Goal: Navigation & Orientation: Find specific page/section

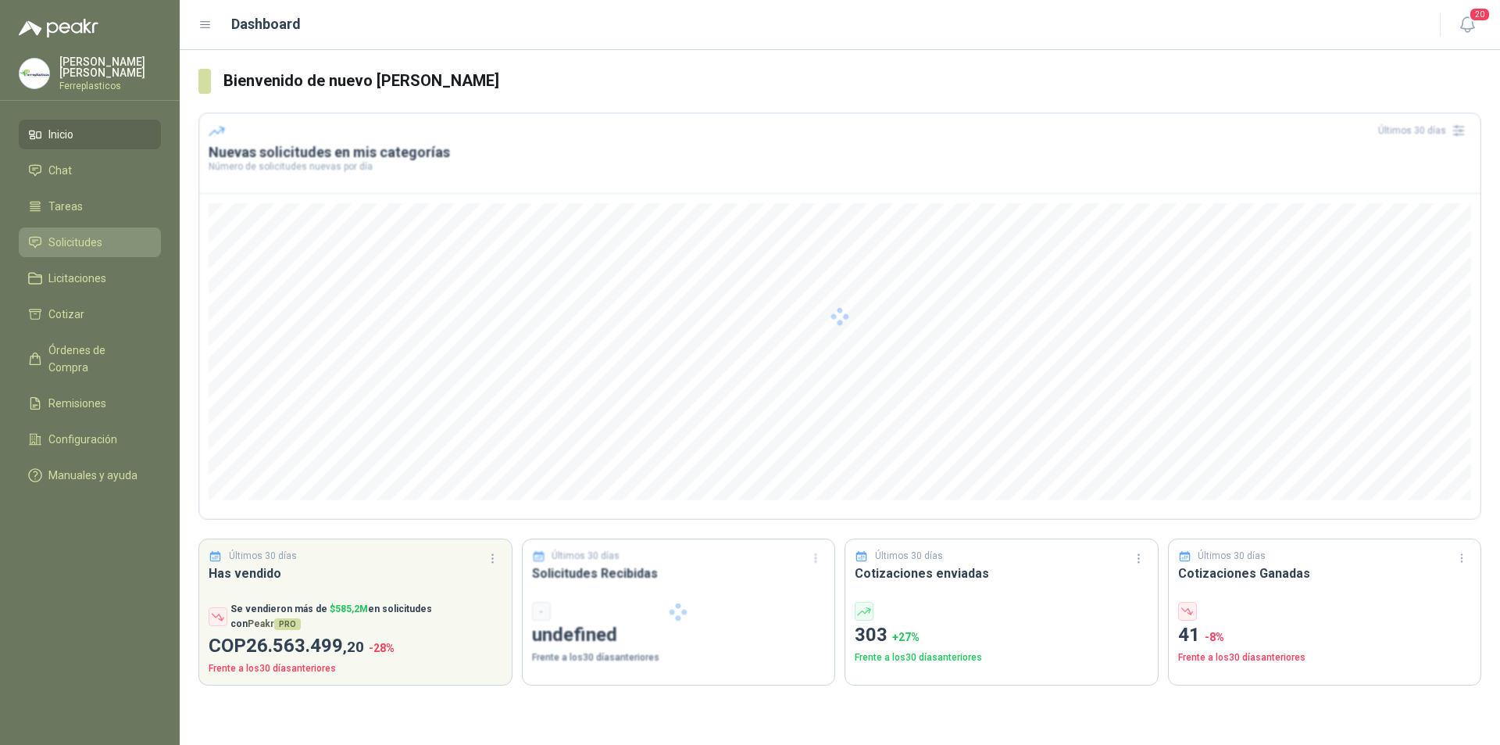
click at [63, 245] on span "Solicitudes" at bounding box center [75, 242] width 54 height 17
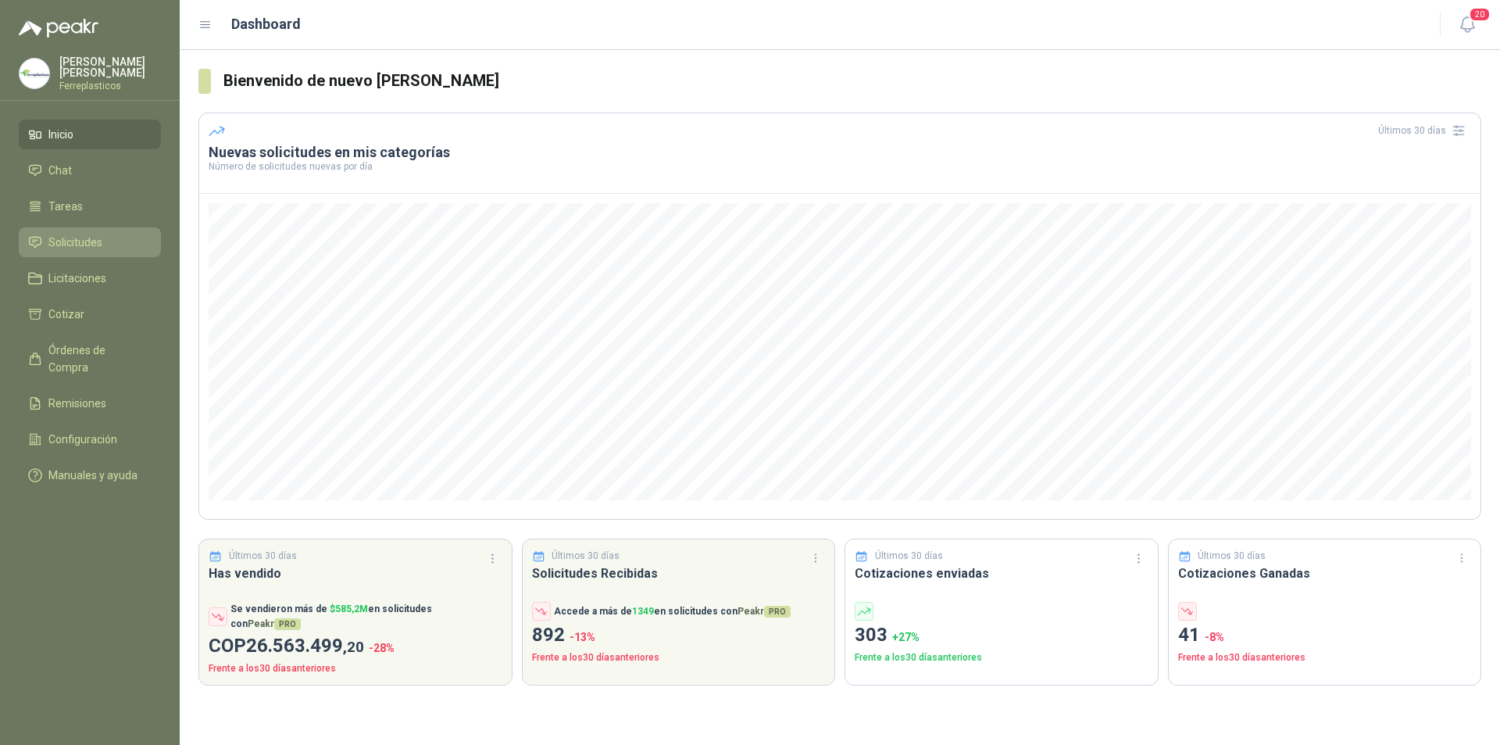
click at [89, 227] on link "Solicitudes" at bounding box center [90, 242] width 142 height 30
click at [55, 246] on span "Solicitudes" at bounding box center [75, 242] width 54 height 17
click at [109, 223] on ul "Inicio Chat Tareas Solicitudes Licitaciones Cotizar Órdenes de Compra Remisione…" at bounding box center [90, 308] width 180 height 377
click at [113, 234] on li "Solicitudes" at bounding box center [89, 242] width 123 height 17
click at [95, 221] on ul "Inicio Chat Tareas Solicitudes Licitaciones Cotizar Órdenes de Compra Remisione…" at bounding box center [90, 308] width 180 height 377
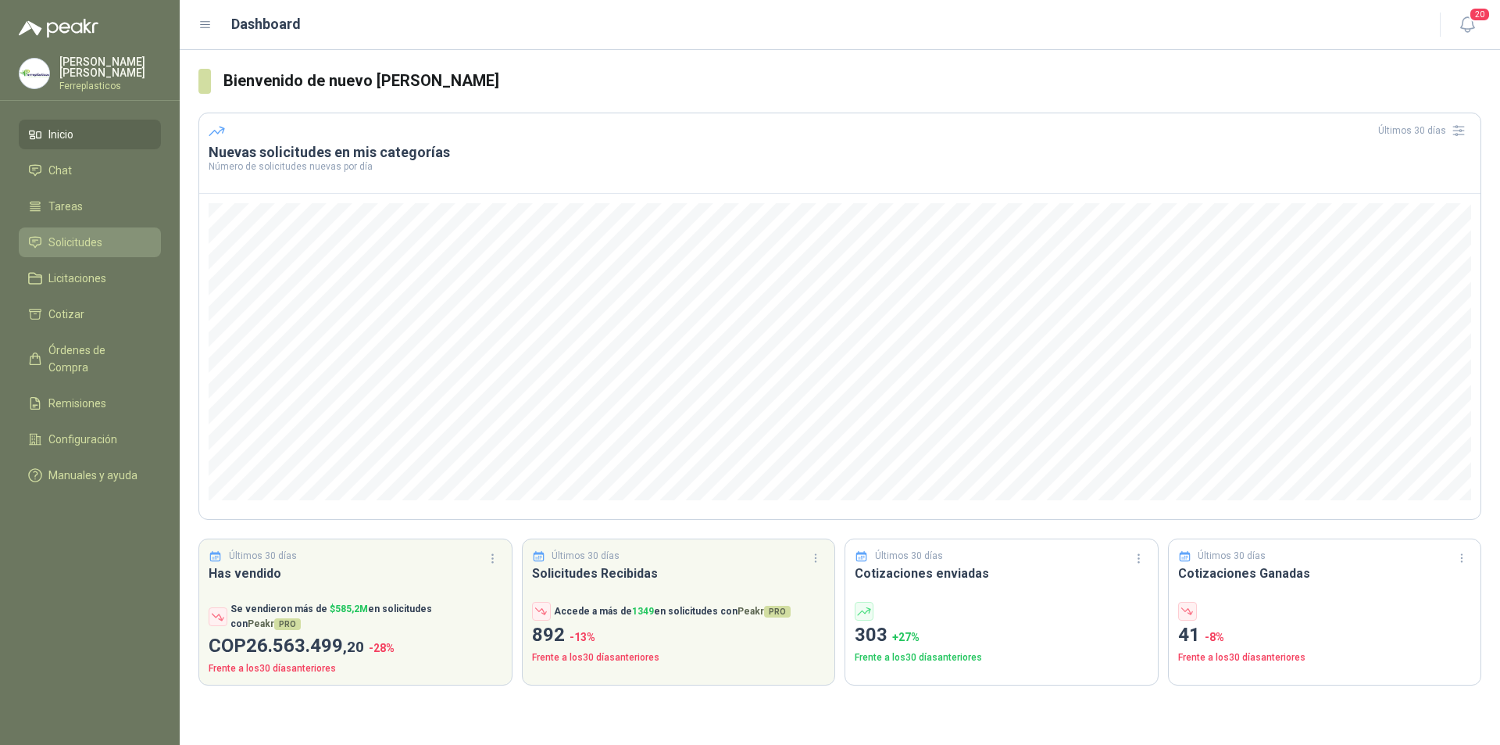
click at [48, 240] on span "Solicitudes" at bounding box center [75, 242] width 54 height 17
click at [80, 236] on span "Solicitudes" at bounding box center [75, 242] width 54 height 17
click at [79, 236] on span "Solicitudes" at bounding box center [75, 242] width 54 height 17
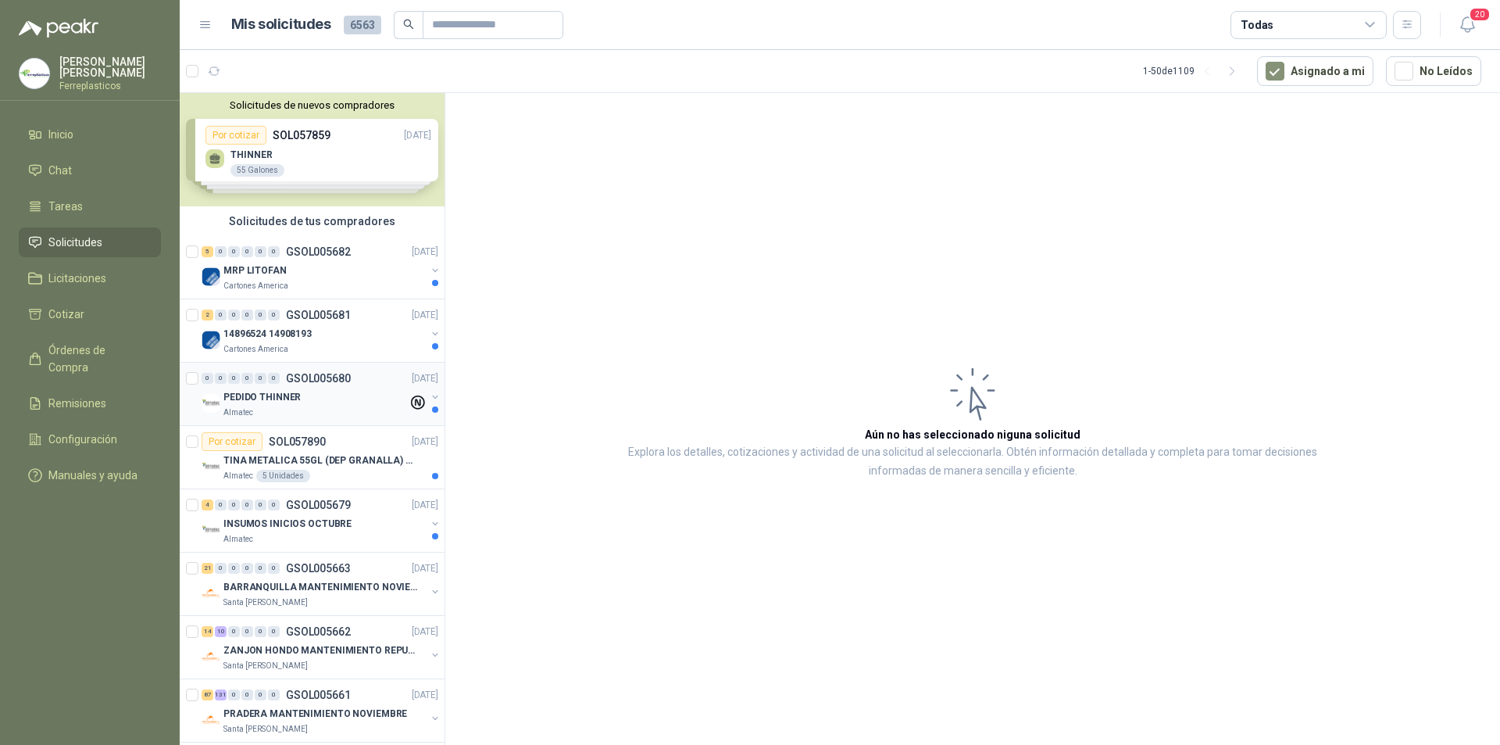
click at [340, 411] on div "Almatec" at bounding box center [315, 412] width 184 height 13
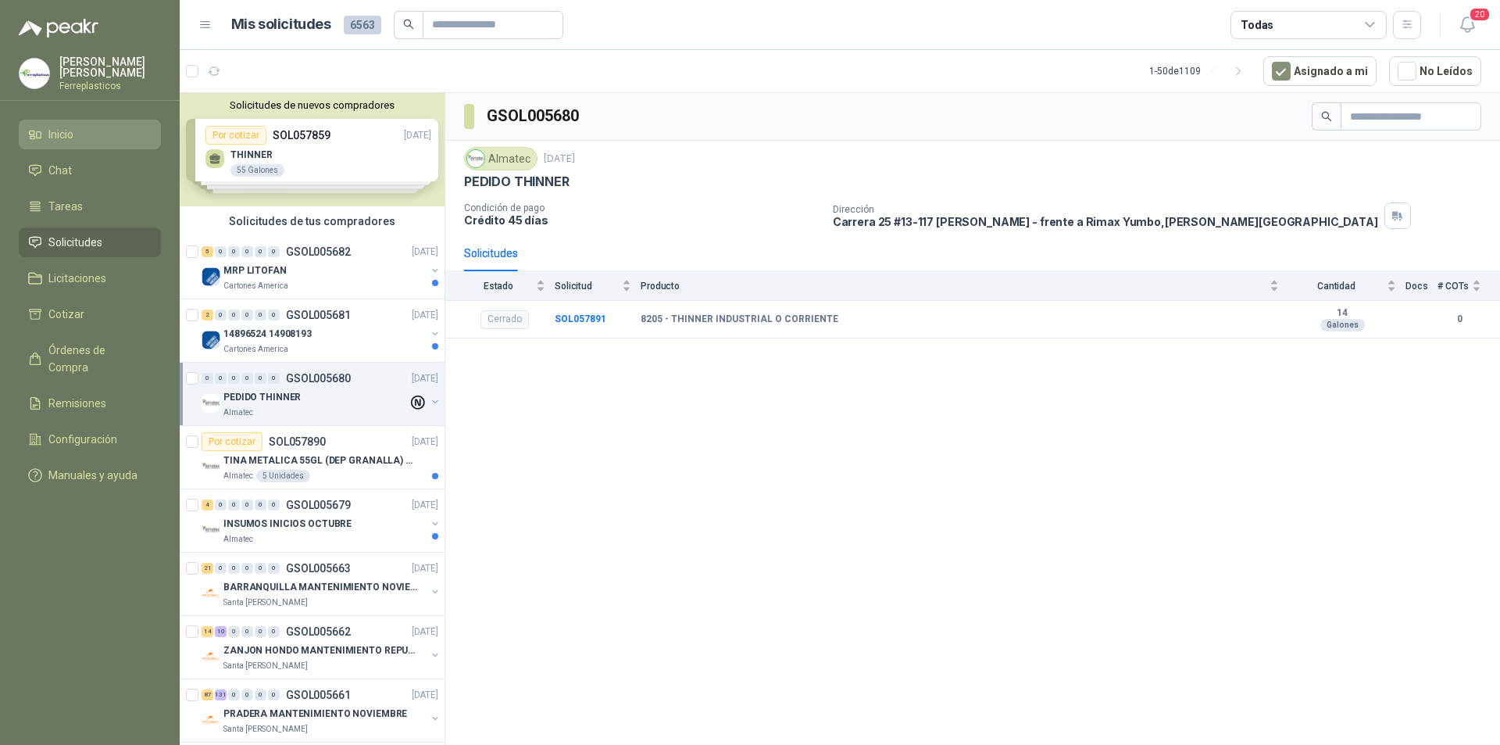
click at [84, 129] on li "Inicio" at bounding box center [89, 134] width 123 height 17
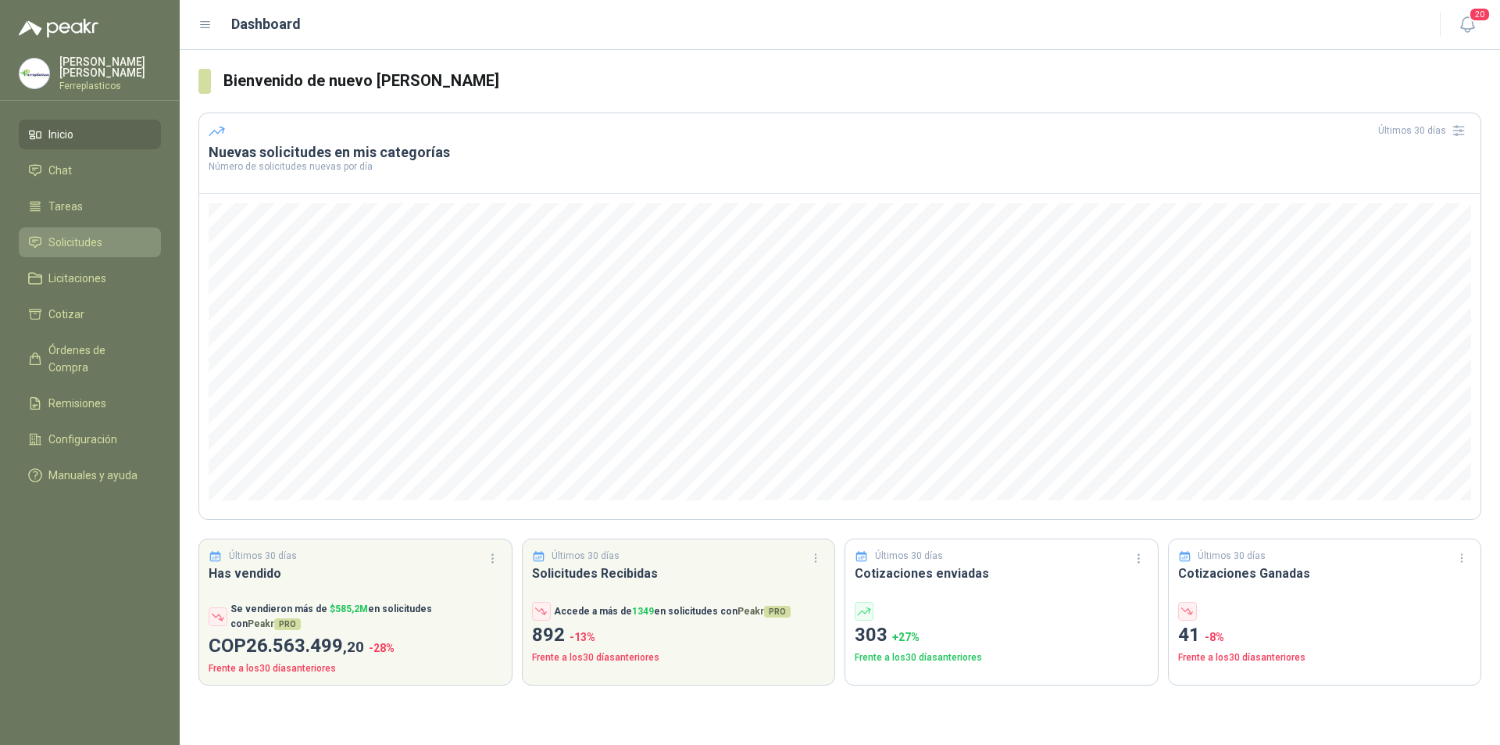
click at [36, 245] on icon at bounding box center [35, 242] width 14 height 14
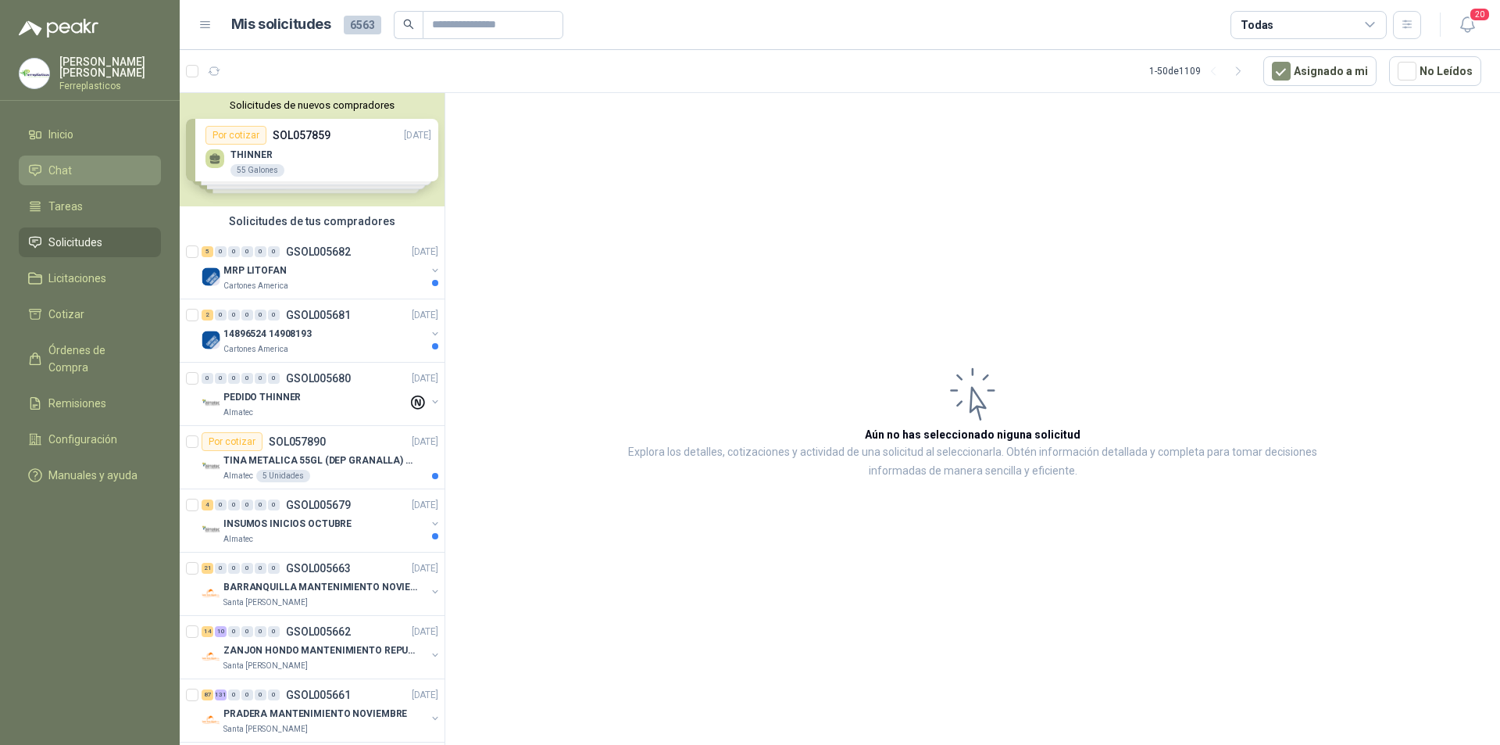
click at [94, 171] on li "Chat" at bounding box center [89, 170] width 123 height 17
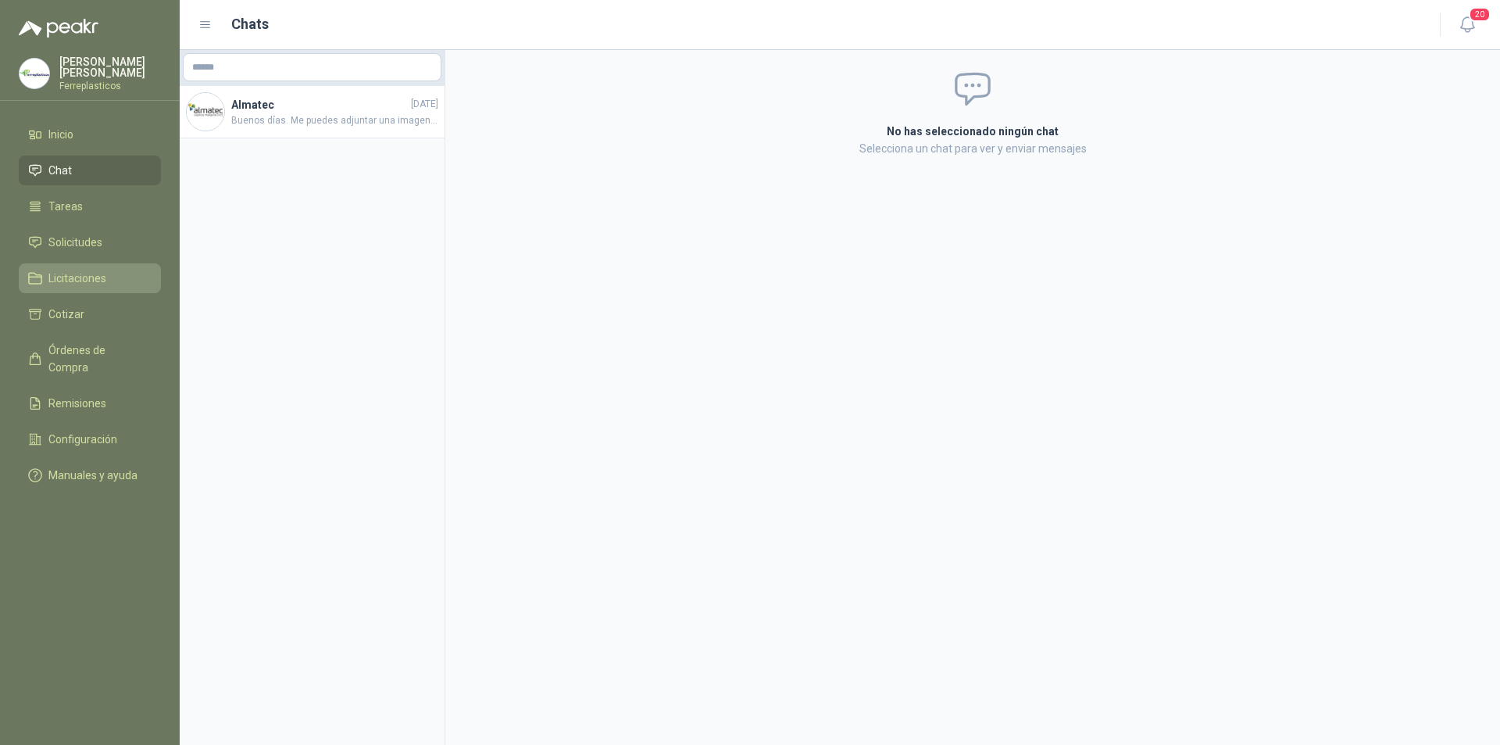
click at [88, 274] on span "Licitaciones" at bounding box center [77, 278] width 58 height 17
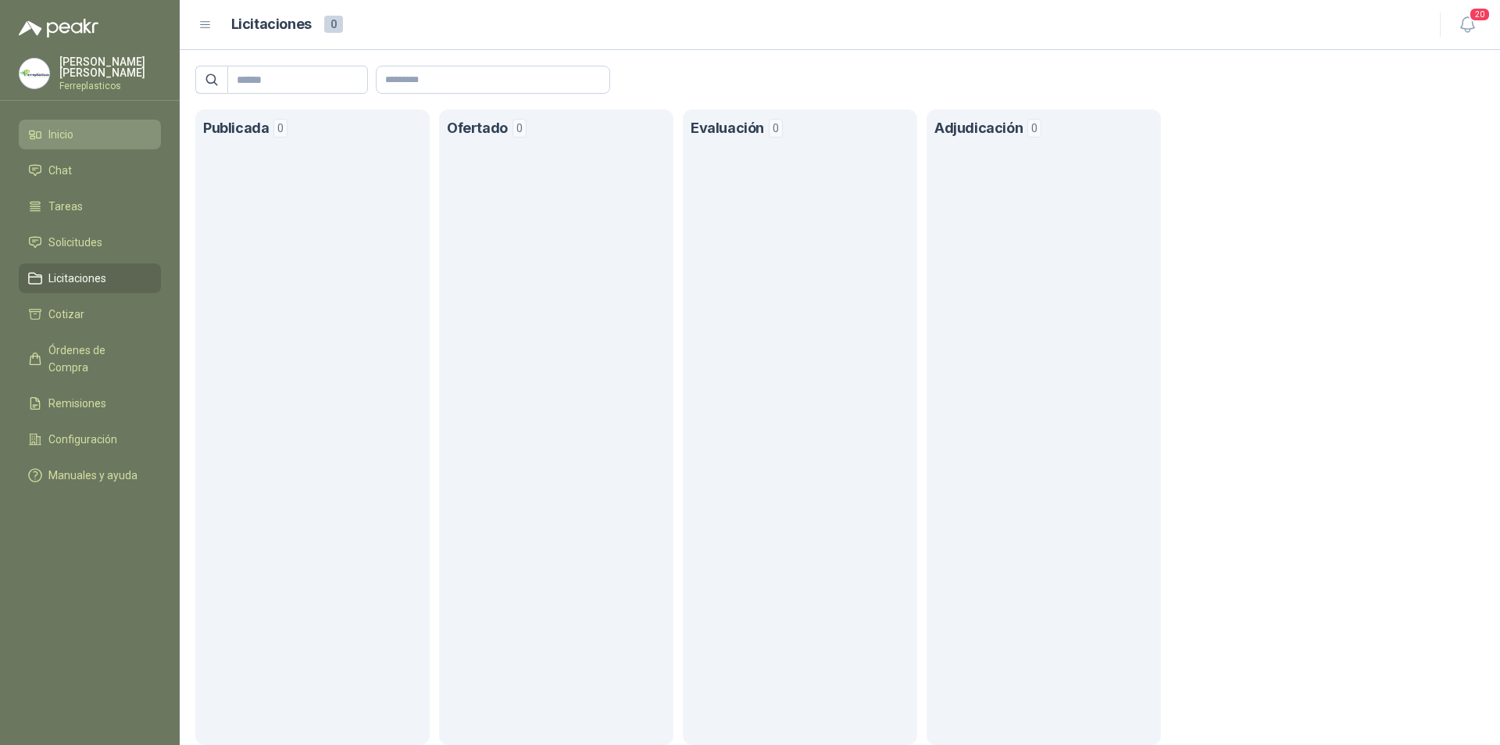
click at [90, 131] on li "Inicio" at bounding box center [89, 134] width 123 height 17
